Goal: Transaction & Acquisition: Purchase product/service

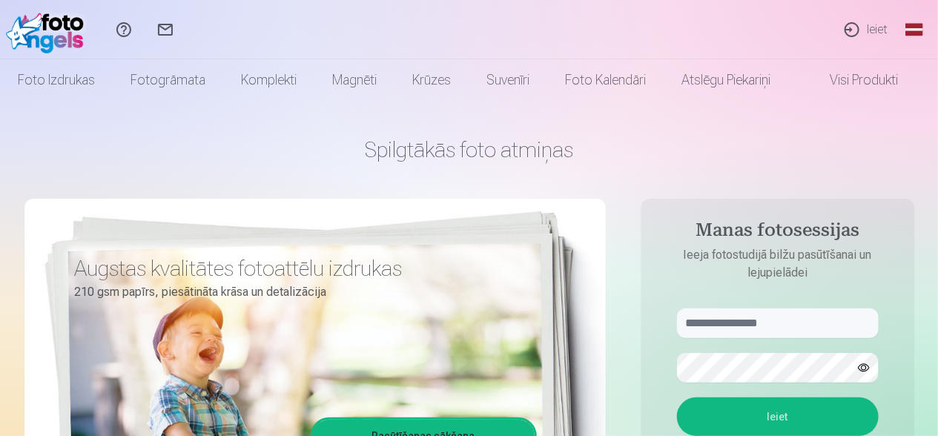
click at [869, 22] on link "Ieiet" at bounding box center [865, 29] width 68 height 59
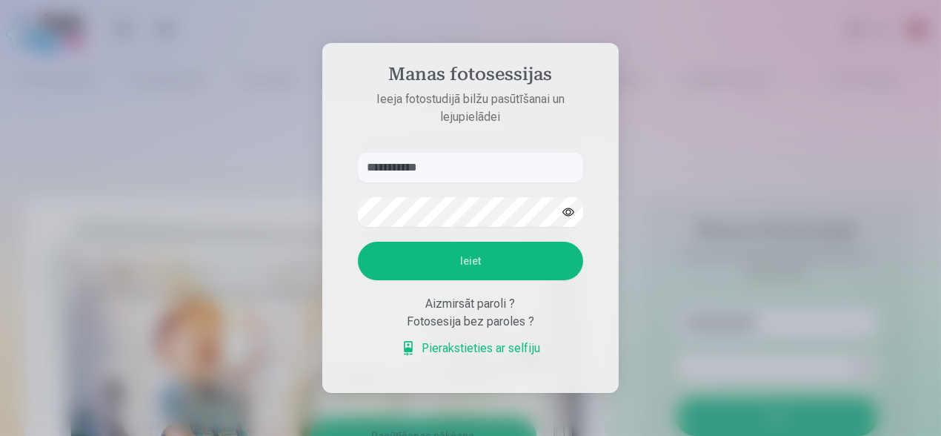
type input "**********"
click at [464, 265] on button "Ieiet" at bounding box center [470, 261] width 225 height 39
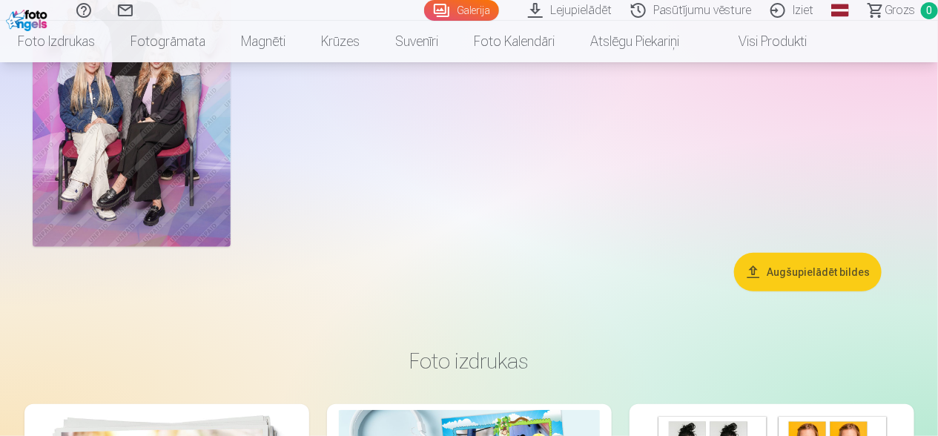
scroll to position [73, 0]
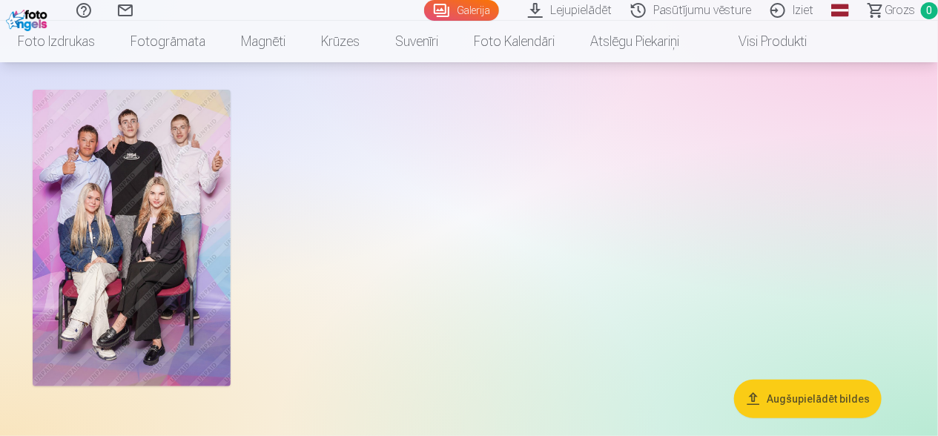
click at [182, 208] on img at bounding box center [132, 238] width 198 height 297
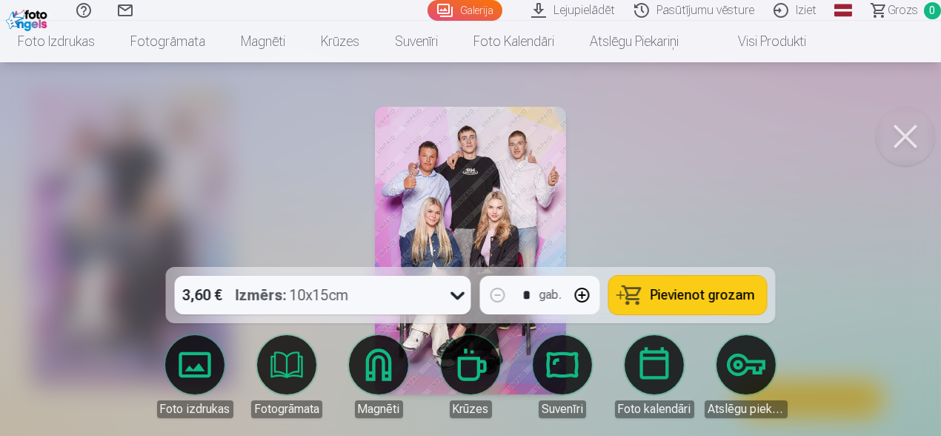
click at [471, 182] on img at bounding box center [471, 251] width 192 height 288
click at [674, 279] on button "Pievienot grozam" at bounding box center [688, 295] width 158 height 39
click at [677, 96] on div at bounding box center [470, 218] width 941 height 436
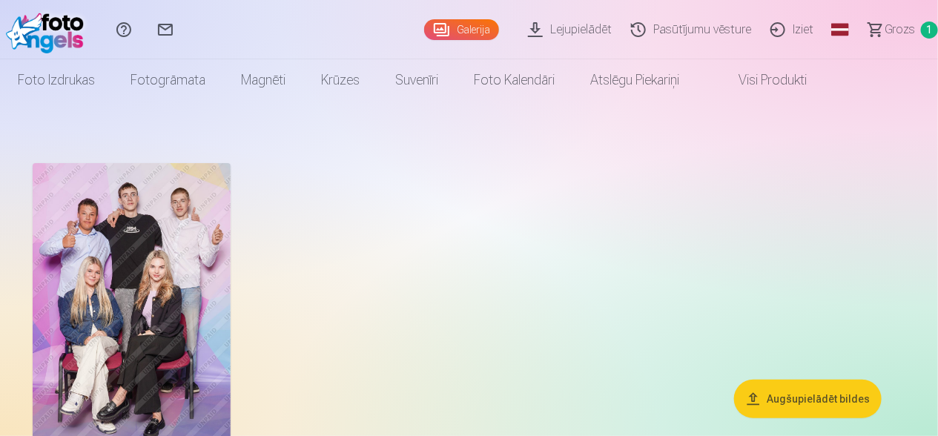
click at [169, 35] on link "Sazinies ar mums" at bounding box center [166, 29] width 42 height 59
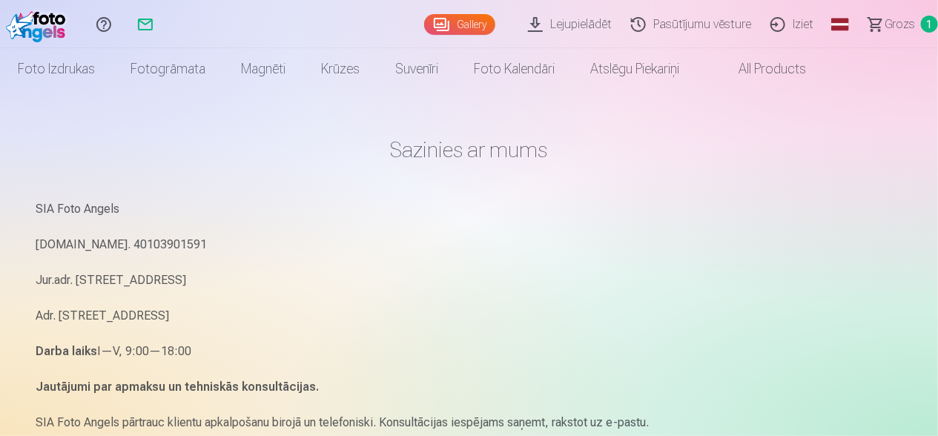
scroll to position [73, 0]
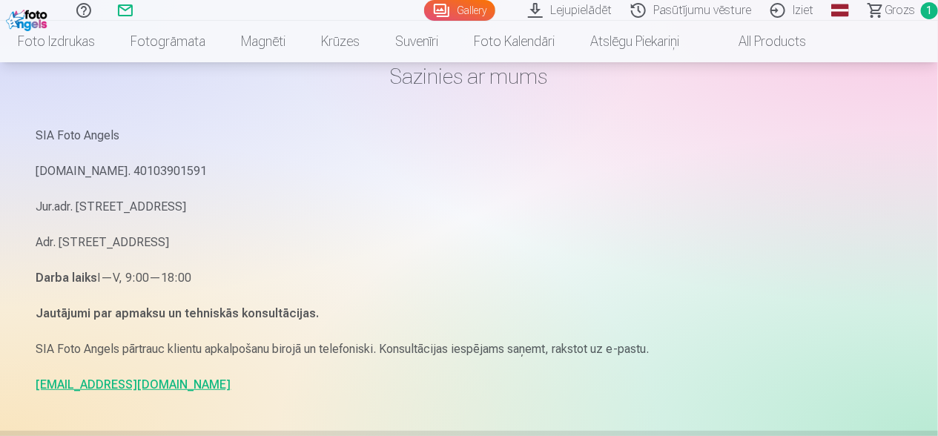
click at [122, 380] on link "info@fotoangels.lv" at bounding box center [133, 384] width 195 height 14
click at [726, 173] on p "Reg.Nr. 40103901591" at bounding box center [469, 171] width 866 height 21
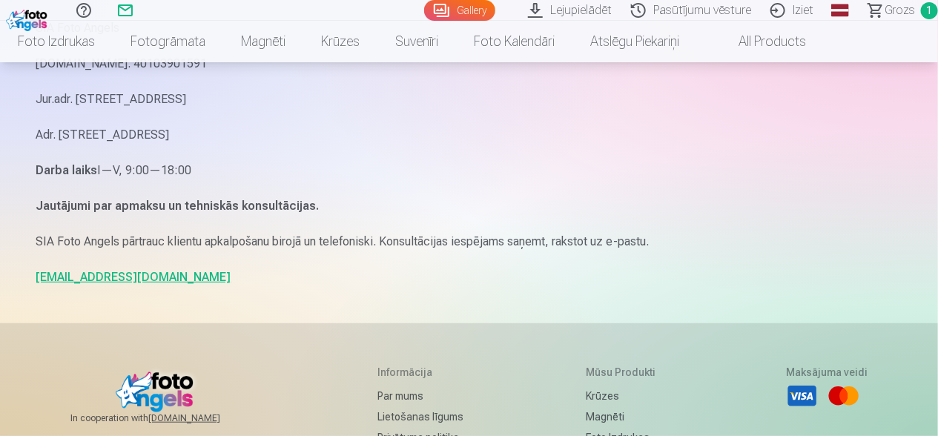
scroll to position [297, 0]
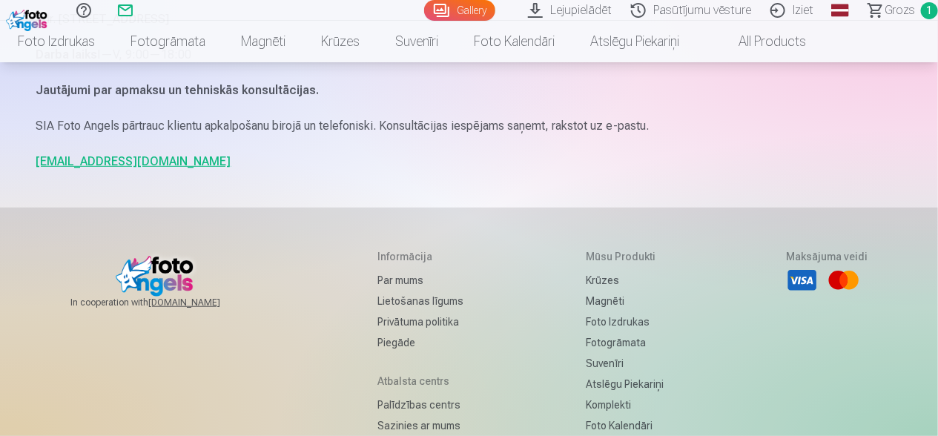
click at [121, 167] on link "info@fotoangels.lv" at bounding box center [133, 161] width 195 height 14
click at [741, 172] on main "Sazinies ar mums SIA Foto Angels Reg.Nr. 40103901591 Jur.adr. Rīga, Dzelzavas i…" at bounding box center [469, 5] width 866 height 403
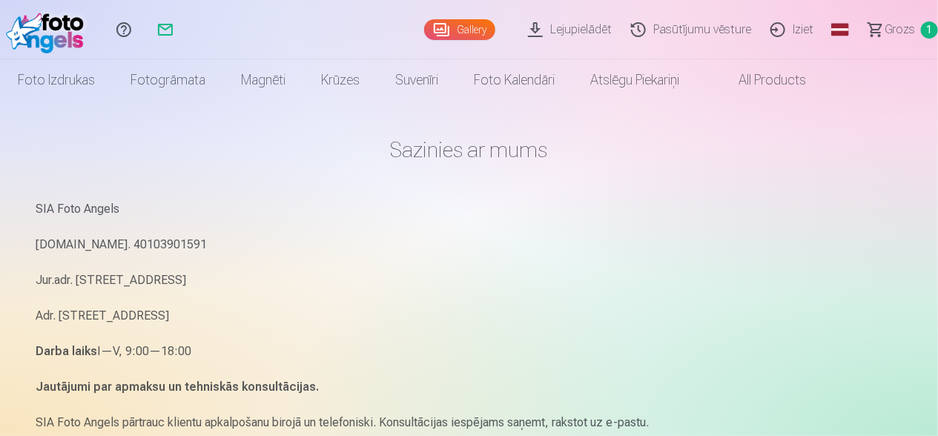
click at [924, 27] on span "1" at bounding box center [929, 29] width 17 height 17
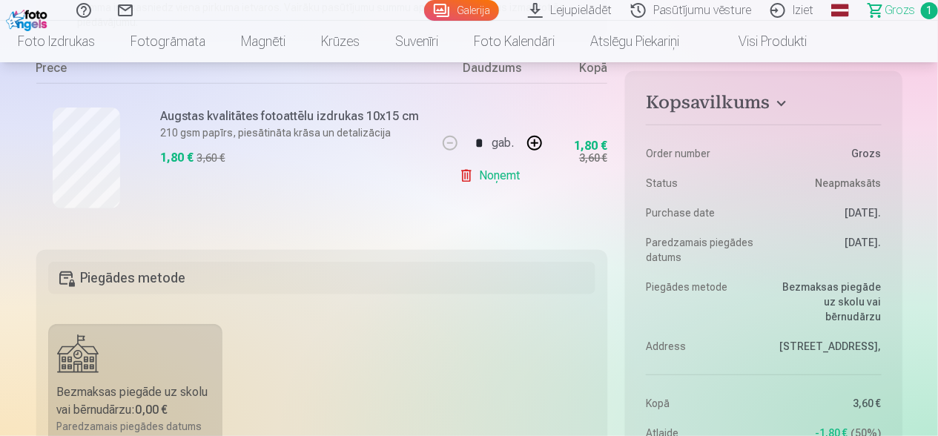
scroll to position [222, 0]
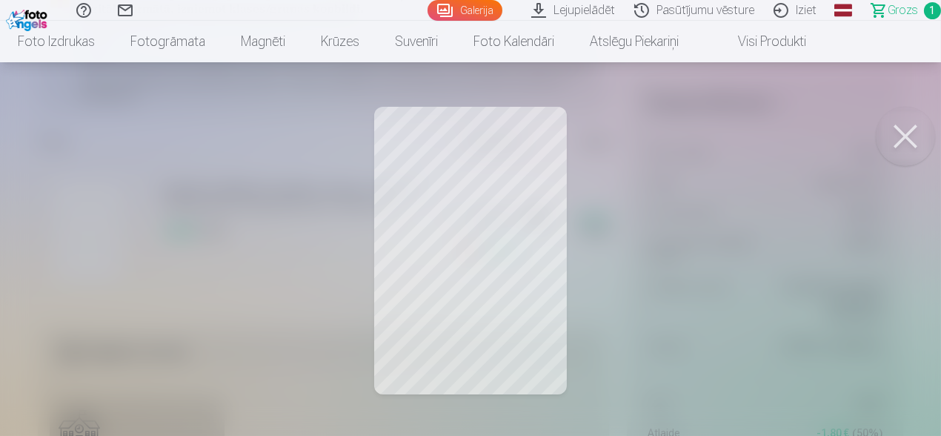
click at [477, 208] on div at bounding box center [470, 218] width 941 height 436
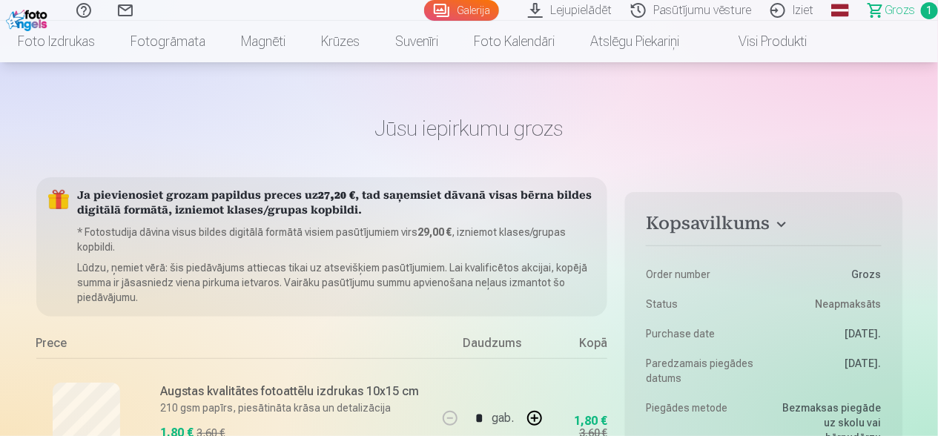
scroll to position [0, 0]
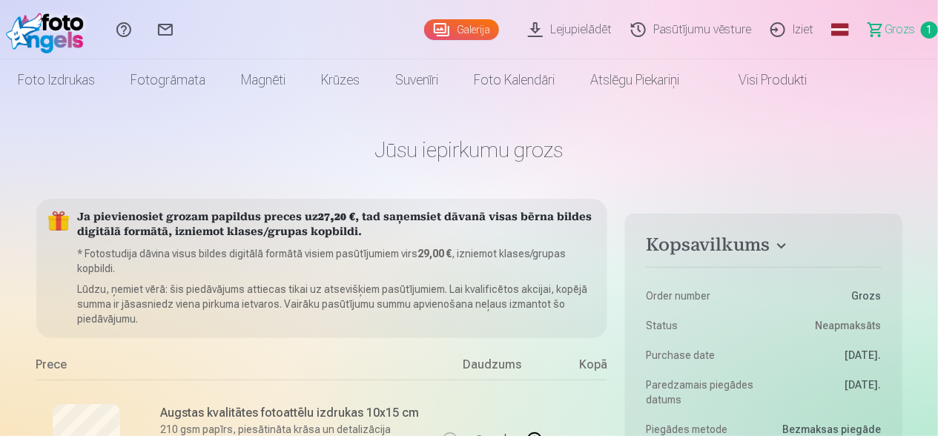
click at [458, 30] on link "Galerija" at bounding box center [461, 29] width 75 height 21
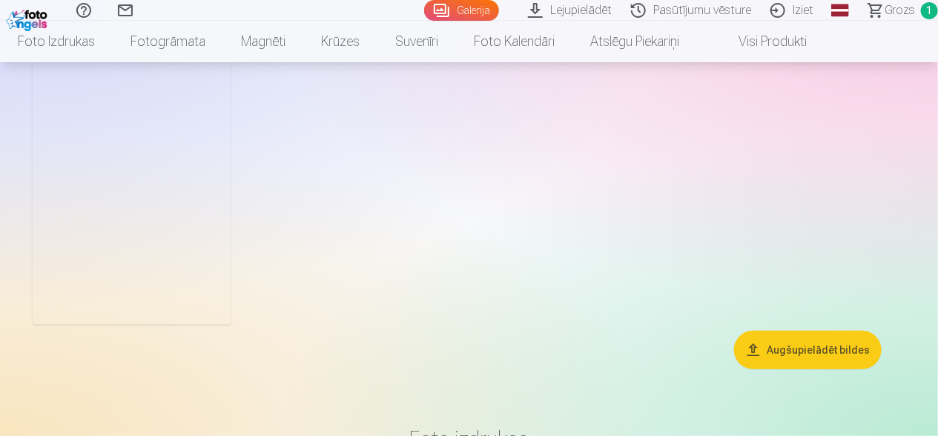
scroll to position [73, 0]
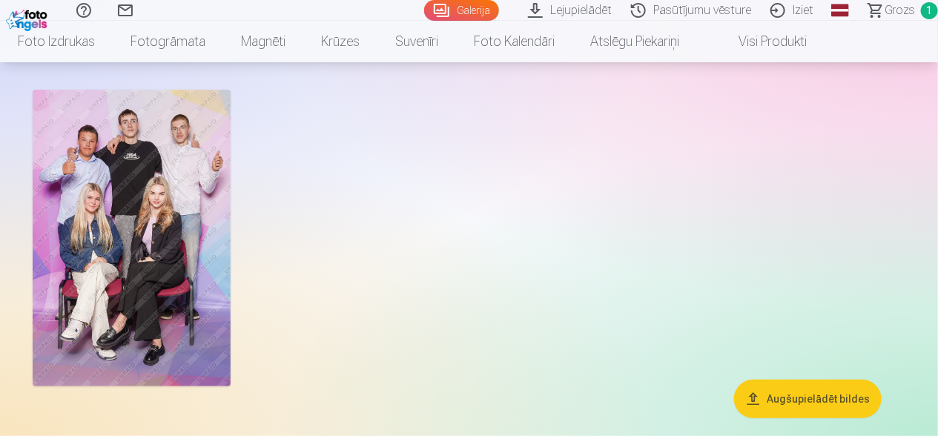
click at [182, 199] on img at bounding box center [132, 238] width 198 height 297
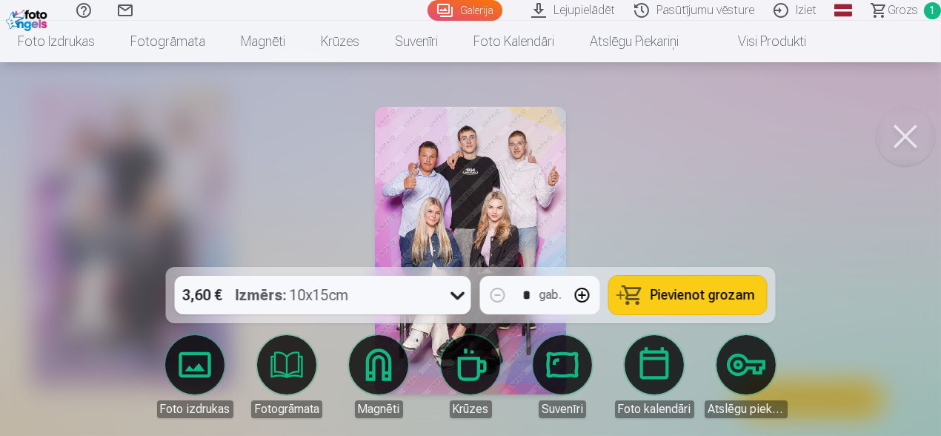
click at [495, 213] on img at bounding box center [471, 251] width 192 height 288
click at [424, 211] on img at bounding box center [471, 251] width 192 height 288
click at [511, 200] on img at bounding box center [471, 251] width 192 height 288
click at [898, 146] on button at bounding box center [905, 136] width 59 height 59
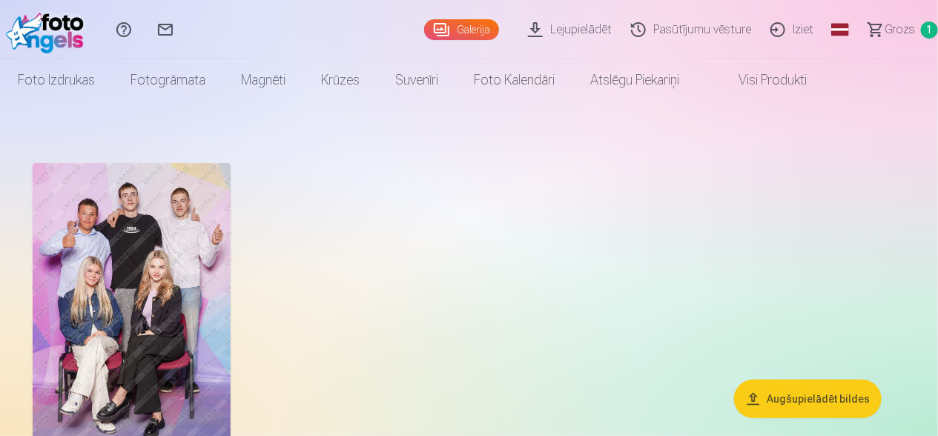
click at [122, 307] on img at bounding box center [132, 311] width 198 height 297
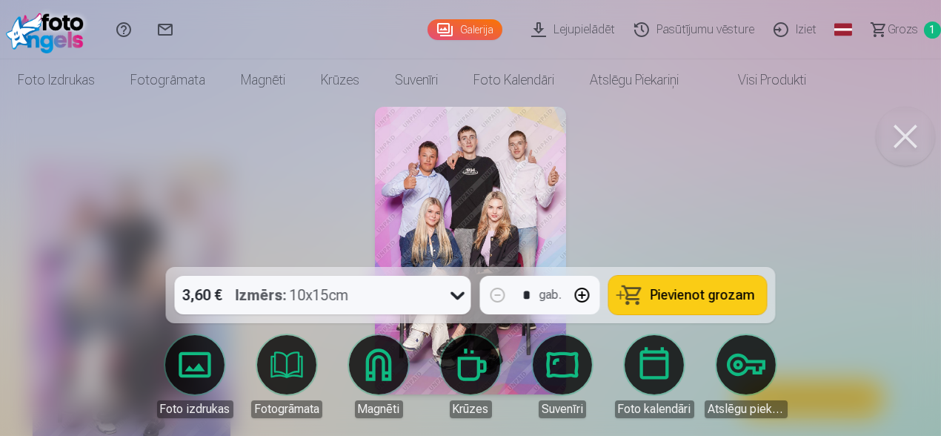
click at [496, 214] on img at bounding box center [471, 251] width 192 height 288
click at [500, 212] on img at bounding box center [471, 251] width 192 height 288
click at [441, 202] on img at bounding box center [471, 251] width 192 height 288
click at [519, 196] on img at bounding box center [471, 251] width 192 height 288
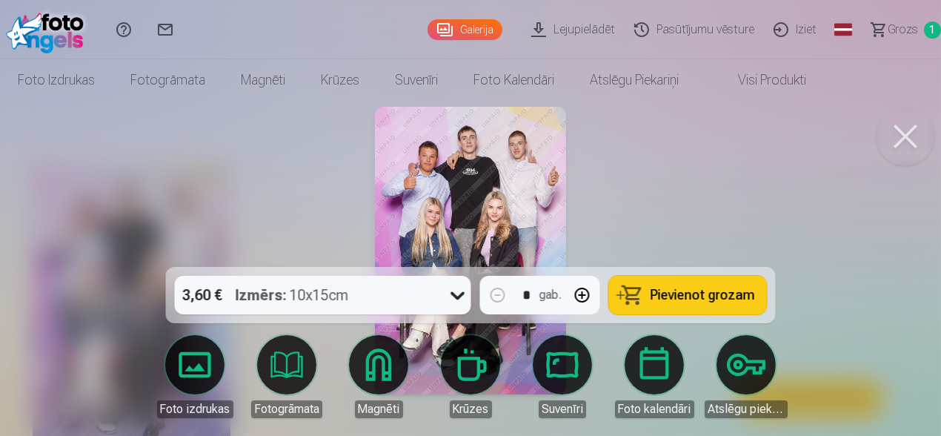
click at [907, 148] on button at bounding box center [905, 136] width 59 height 59
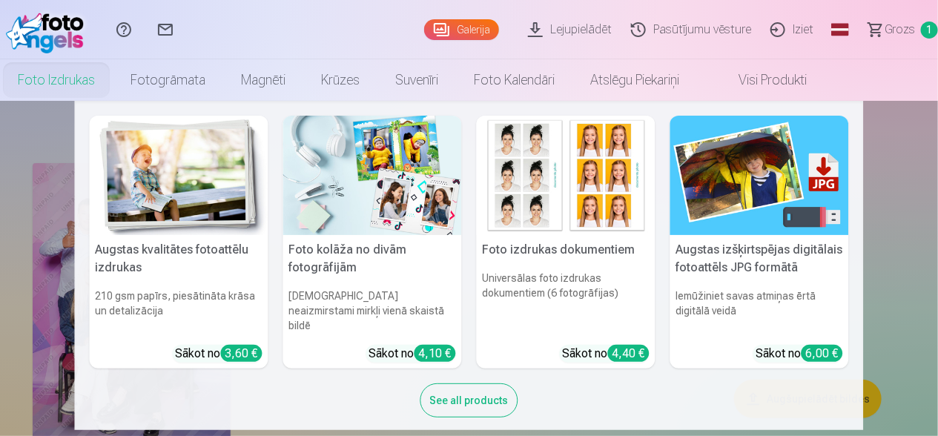
click at [92, 79] on link "Foto izdrukas" at bounding box center [56, 80] width 113 height 42
